Goal: Information Seeking & Learning: Learn about a topic

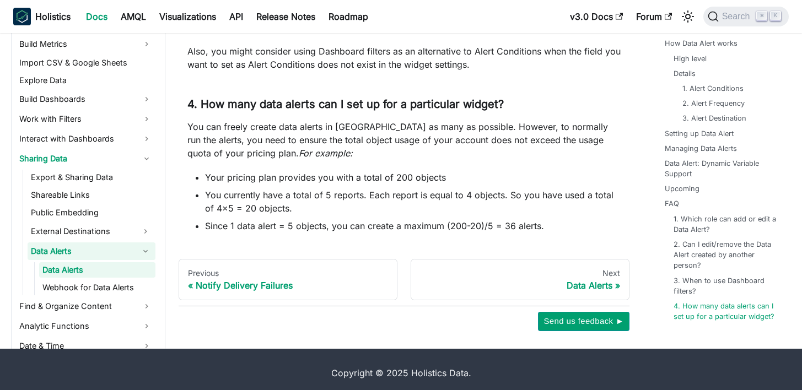
scroll to position [3238, 0]
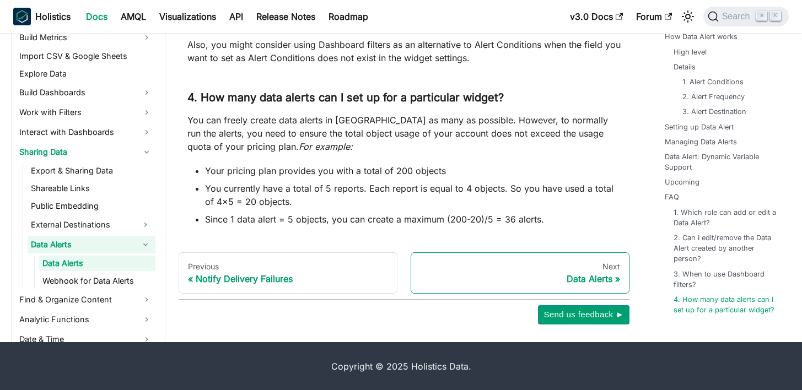
click at [602, 280] on div "Data Alerts" at bounding box center [520, 278] width 200 height 11
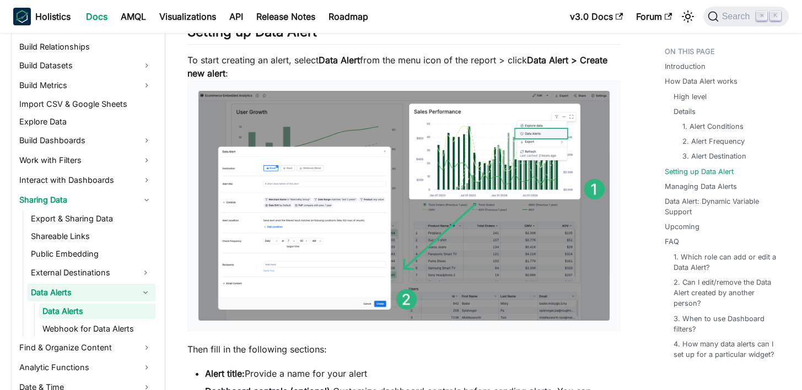
scroll to position [1343, 0]
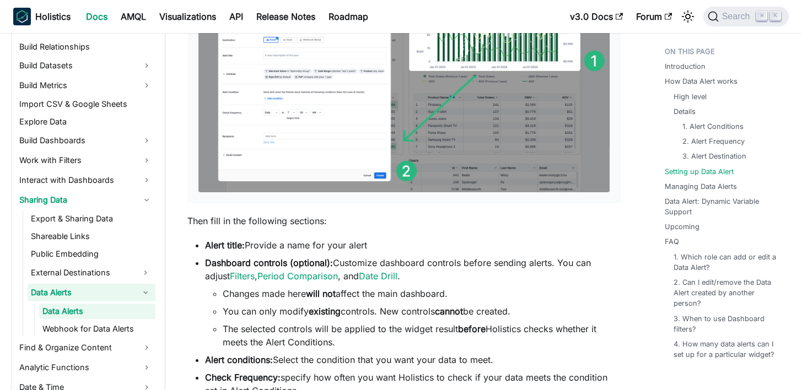
click at [366, 111] on img at bounding box center [403, 78] width 411 height 230
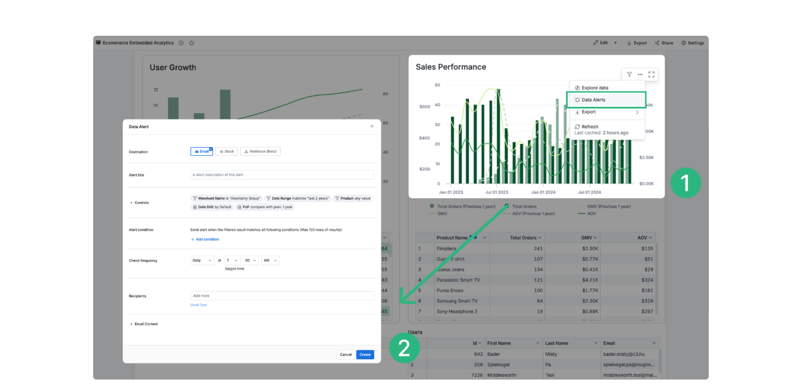
click at [768, 227] on div at bounding box center [401, 195] width 802 height 390
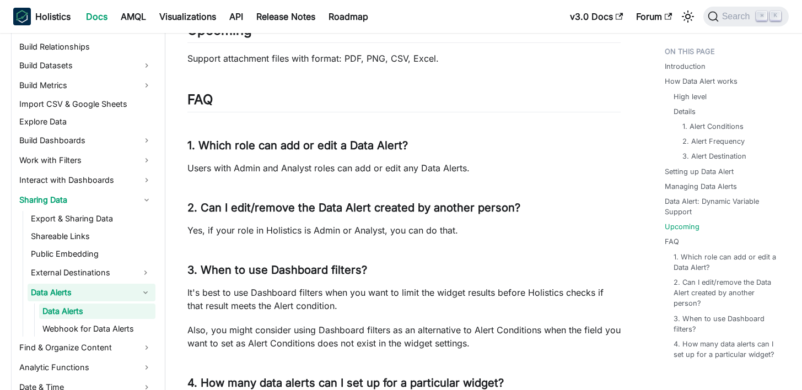
scroll to position [3238, 0]
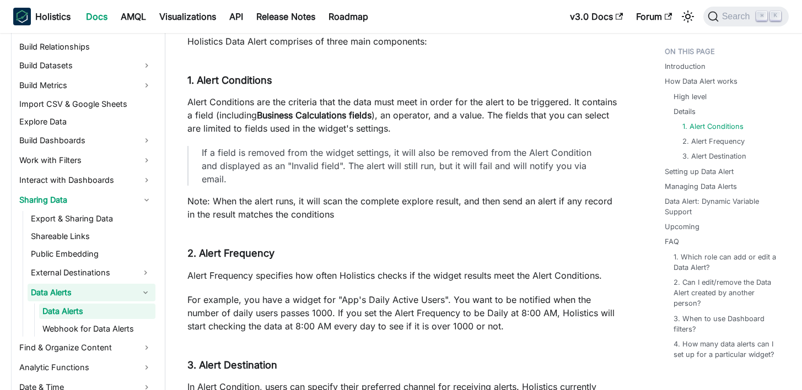
scroll to position [908, 0]
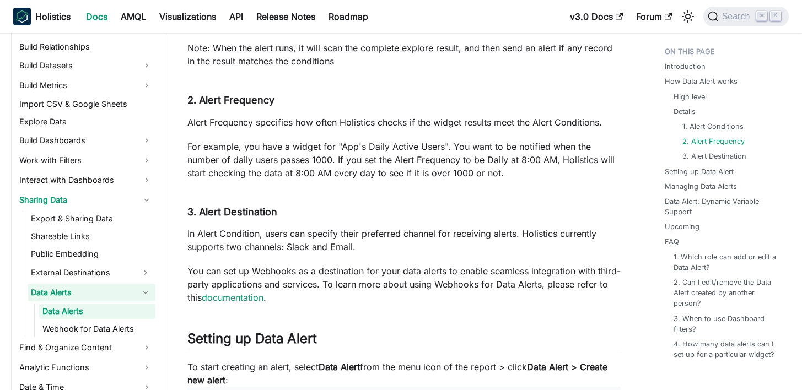
click at [334, 287] on p "You can set up Webhooks as a destination for your data alerts to enable seamles…" at bounding box center [403, 284] width 433 height 40
click at [260, 292] on link "documentation" at bounding box center [233, 297] width 62 height 11
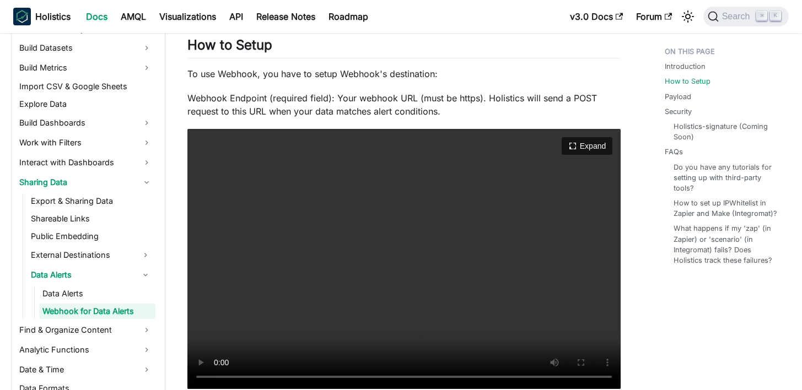
scroll to position [630, 0]
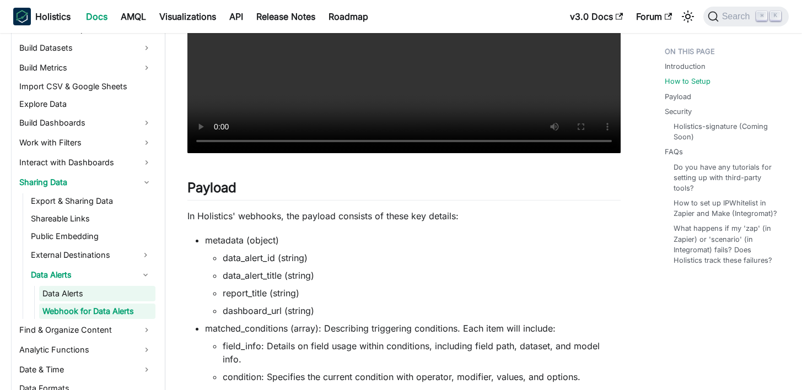
click at [51, 295] on link "Data Alerts" at bounding box center [97, 293] width 116 height 15
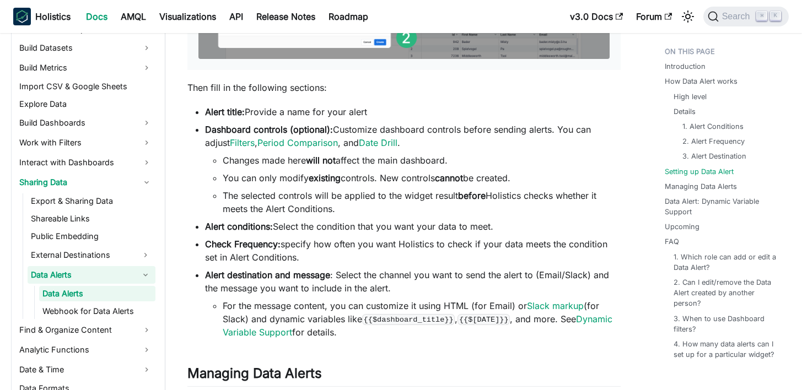
scroll to position [1477, 0]
click at [562, 300] on link "Slack markup" at bounding box center [555, 305] width 57 height 11
click at [606, 313] on link "Dynamic Variable Support" at bounding box center [418, 325] width 390 height 24
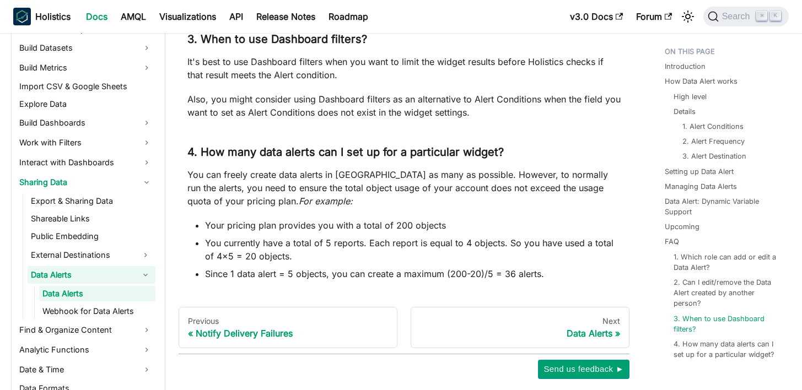
scroll to position [3238, 0]
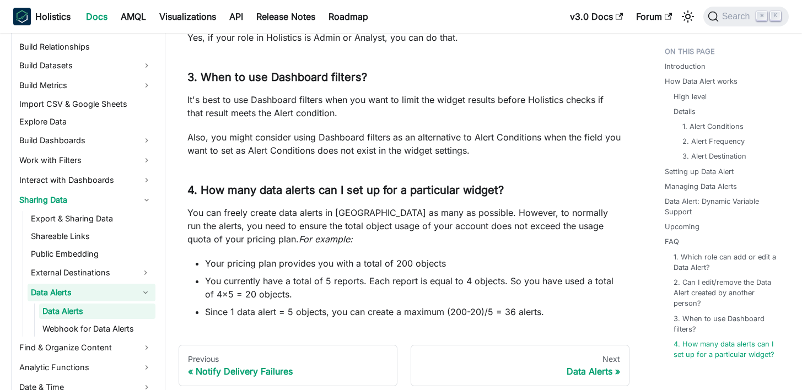
scroll to position [3199, 0]
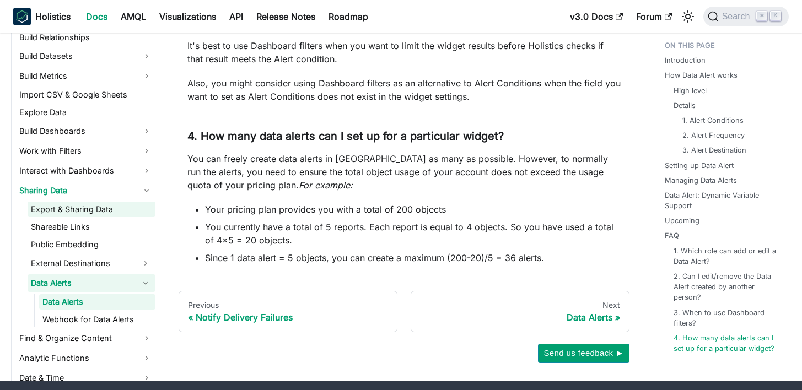
click at [100, 210] on link "Export & Sharing Data" at bounding box center [92, 209] width 128 height 15
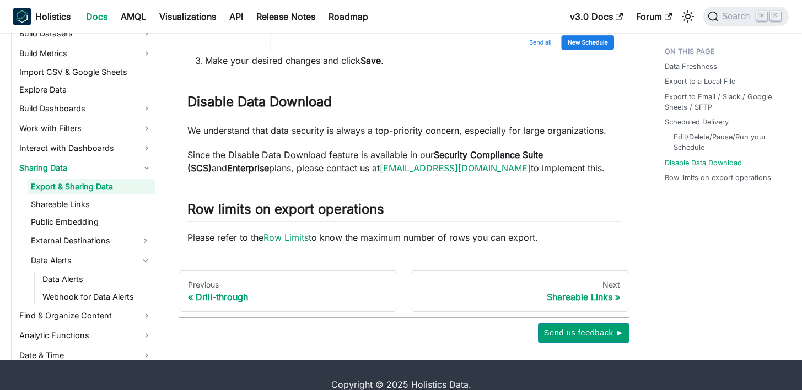
scroll to position [174, 0]
